Goal: Information Seeking & Learning: Learn about a topic

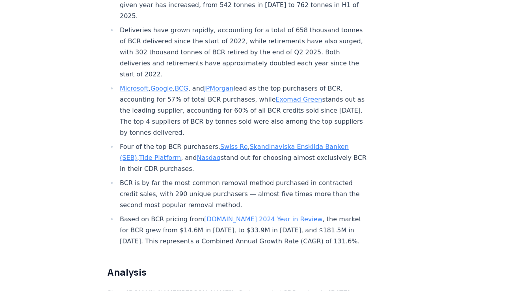
scroll to position [365, 0]
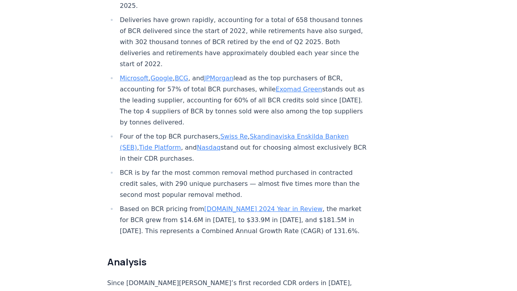
click at [250, 205] on link "[DOMAIN_NAME] 2024 Year in Review" at bounding box center [263, 208] width 118 height 7
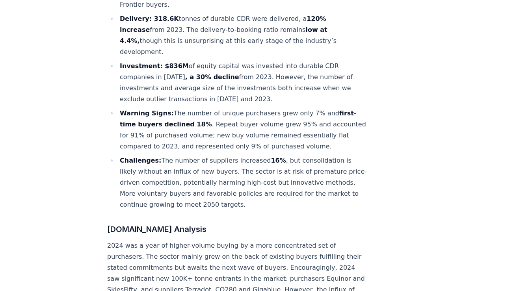
scroll to position [422, 0]
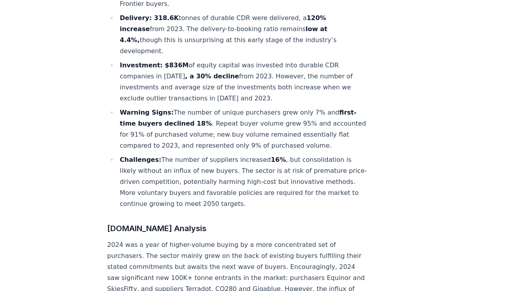
click at [152, 109] on strong "first-time buyers declined 18%" at bounding box center [238, 118] width 237 height 19
copy strong "declined"
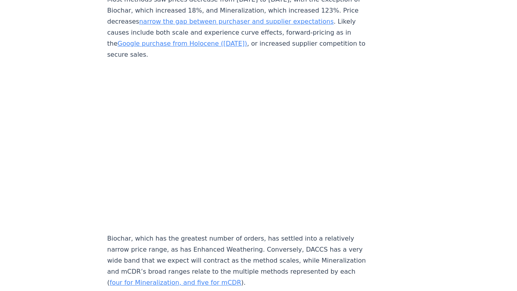
scroll to position [3550, 0]
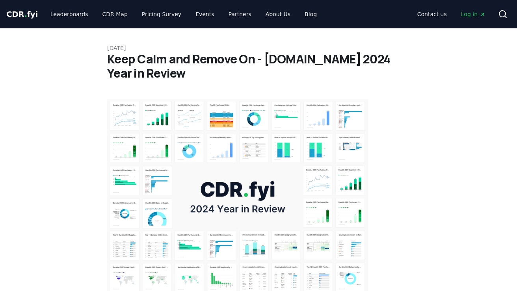
scroll to position [0, 0]
